Goal: Find specific page/section: Find specific page/section

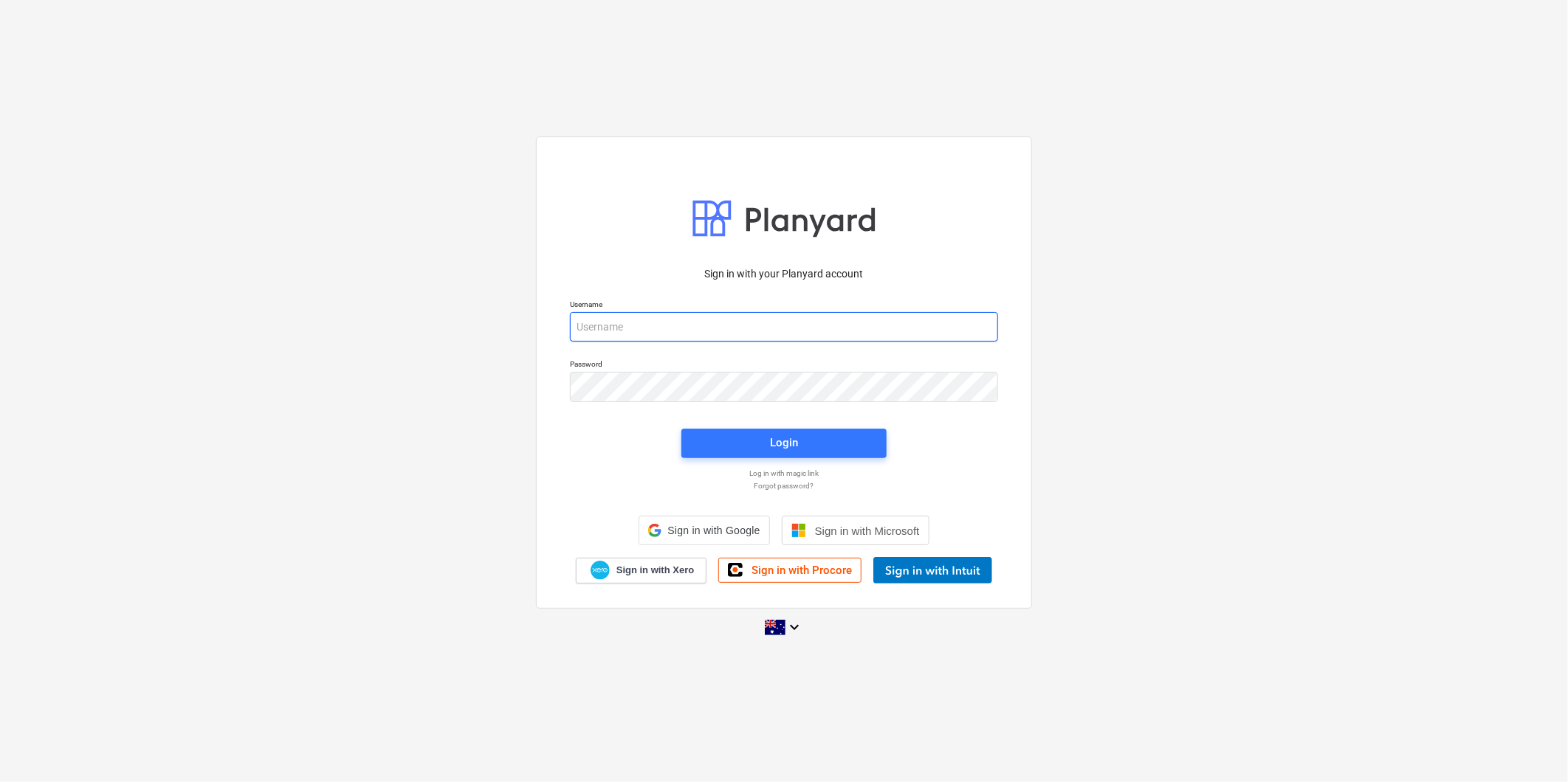
type input "[EMAIL_ADDRESS][DOMAIN_NAME]"
drag, startPoint x: 1481, startPoint y: 386, endPoint x: 1466, endPoint y: 400, distance: 20.5
click at [1469, 389] on div "Sign in with your Planyard account Username [EMAIL_ADDRESS][DOMAIN_NAME] Passwo…" at bounding box center [784, 391] width 1568 height 533
drag, startPoint x: 1448, startPoint y: 439, endPoint x: 1443, endPoint y: 448, distance: 10.3
click at [1443, 448] on div "Sign in with your Planyard account Username [EMAIL_ADDRESS][DOMAIN_NAME] Passwo…" at bounding box center [784, 391] width 1568 height 533
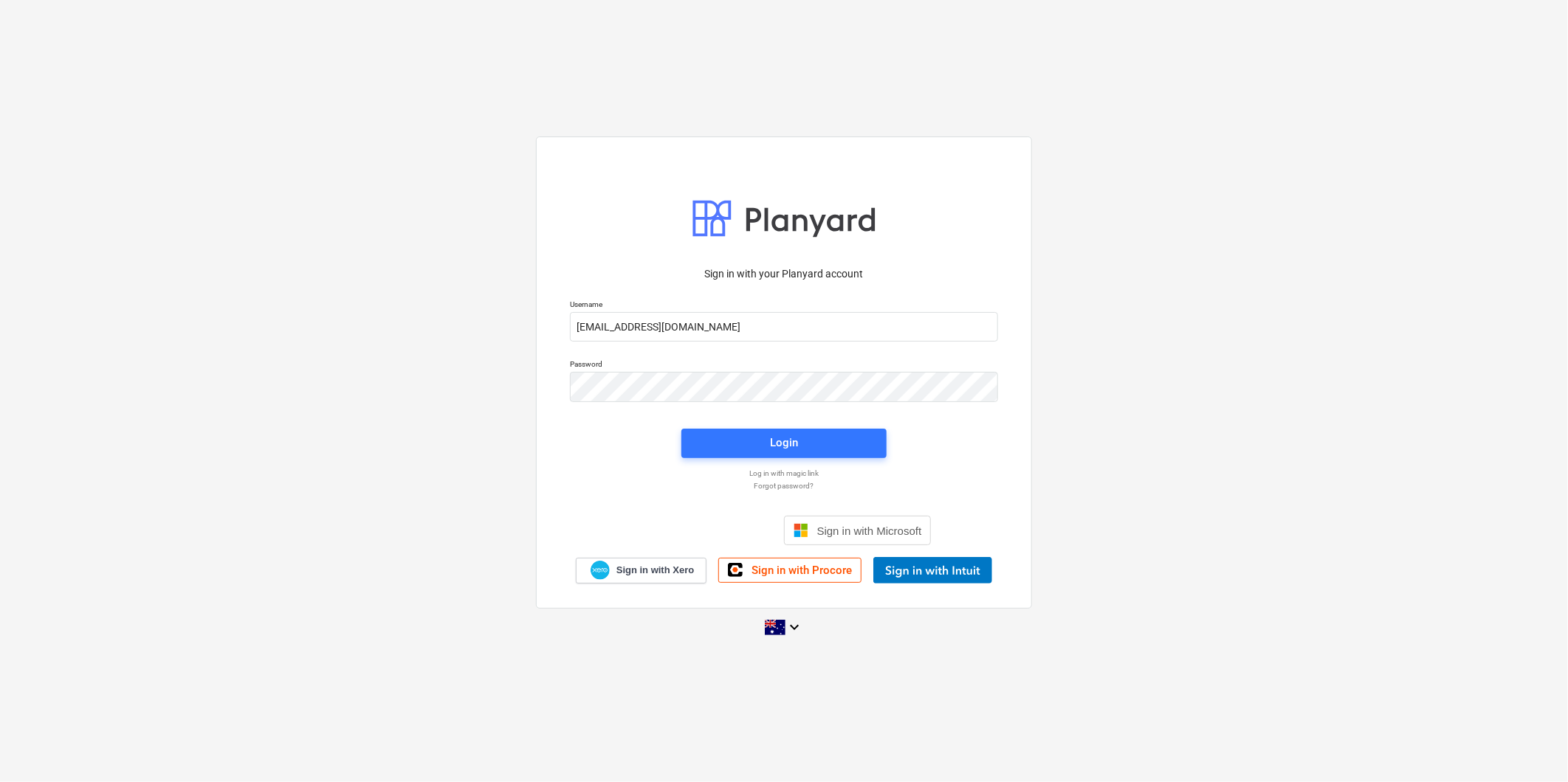
drag, startPoint x: 1443, startPoint y: 448, endPoint x: 1430, endPoint y: 556, distance: 108.8
click at [1430, 556] on div "Sign in with your Planyard account Username [EMAIL_ADDRESS][DOMAIN_NAME] Passwo…" at bounding box center [784, 391] width 1568 height 533
click at [1435, 551] on div "Sign in with your Planyard account Username [EMAIL_ADDRESS][DOMAIN_NAME] Passwo…" at bounding box center [784, 391] width 1568 height 533
click at [833, 453] on button "Login" at bounding box center [784, 443] width 205 height 29
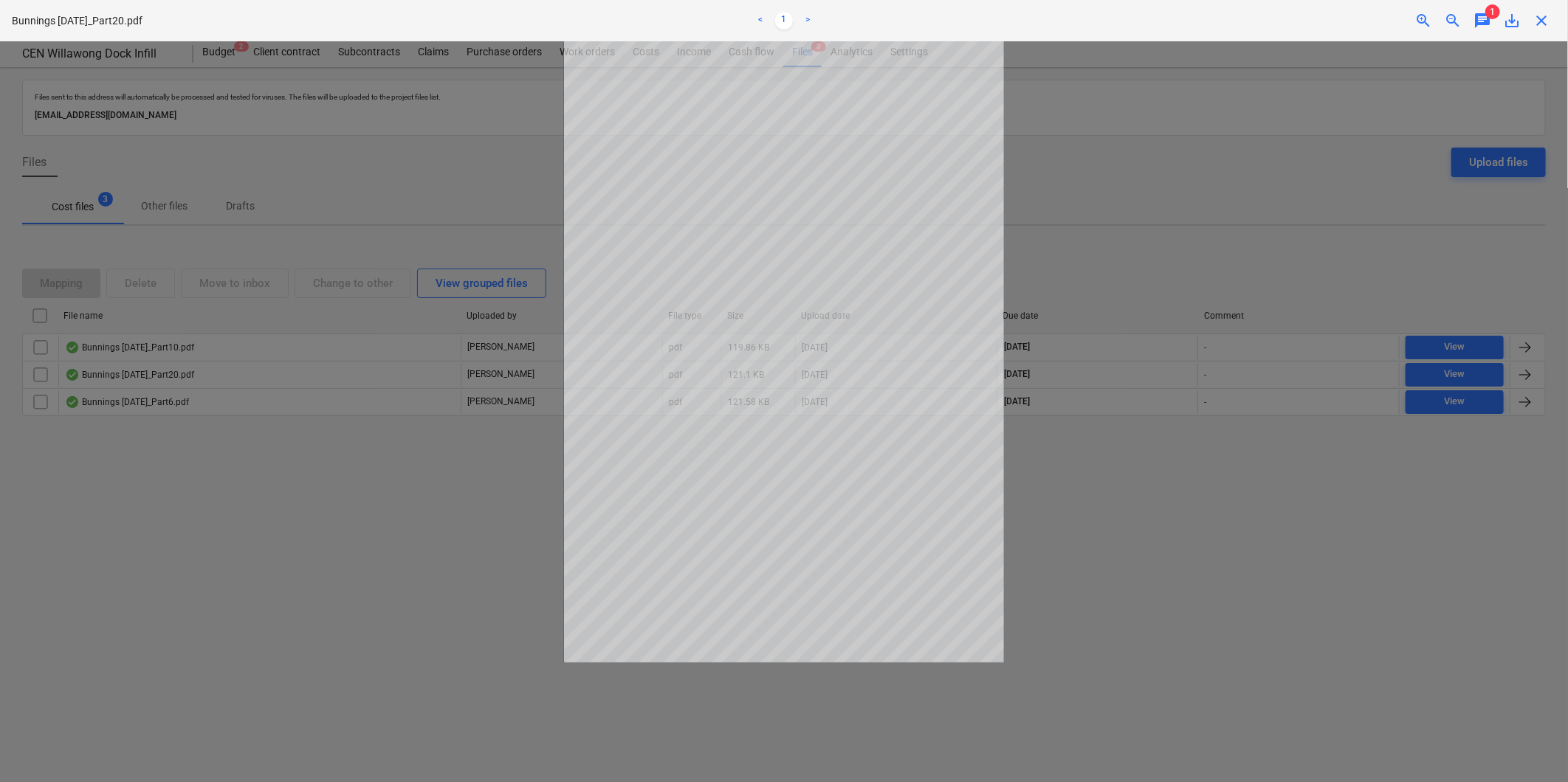
click at [1536, 22] on span "close" at bounding box center [1541, 21] width 18 height 18
